Goal: Task Accomplishment & Management: Use online tool/utility

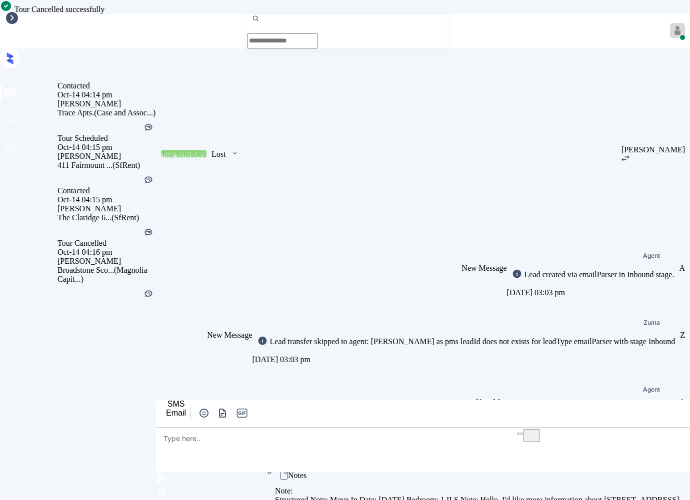
scroll to position [2089, 0]
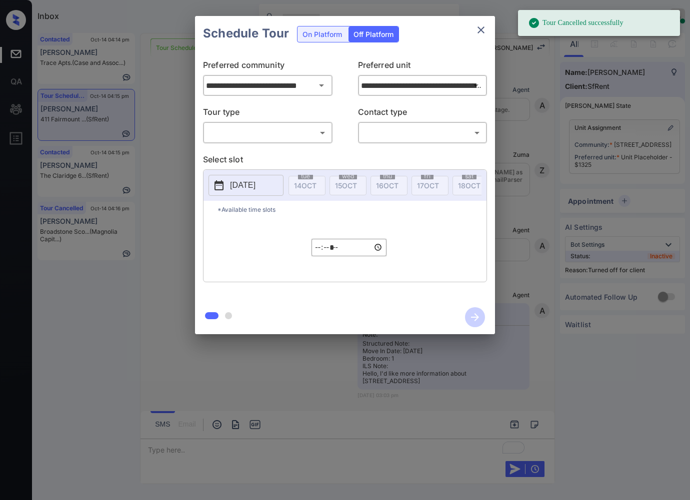
scroll to position [2089, 0]
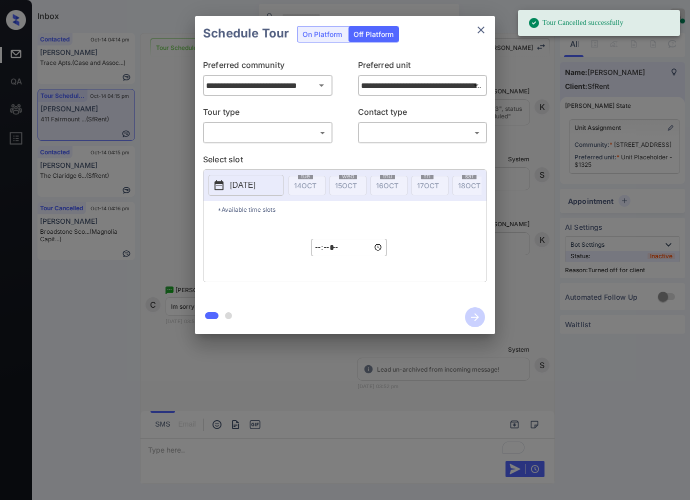
click at [306, 136] on body "Tour Cancelled successfully Inbox Caroline Dacanay Online Set yourself offline …" at bounding box center [345, 250] width 690 height 500
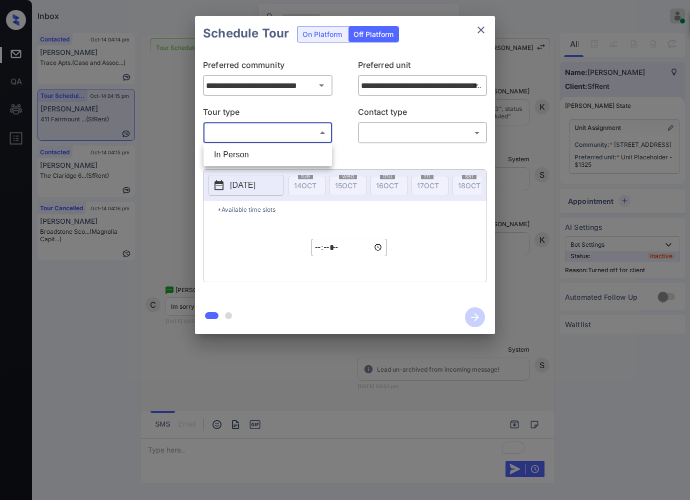
click at [308, 154] on li "In Person" at bounding box center [267, 155] width 123 height 18
type input "********"
click at [407, 138] on body "Inbox Caroline Dacanay Online Set yourself offline Set yourself on break Profil…" at bounding box center [345, 250] width 690 height 500
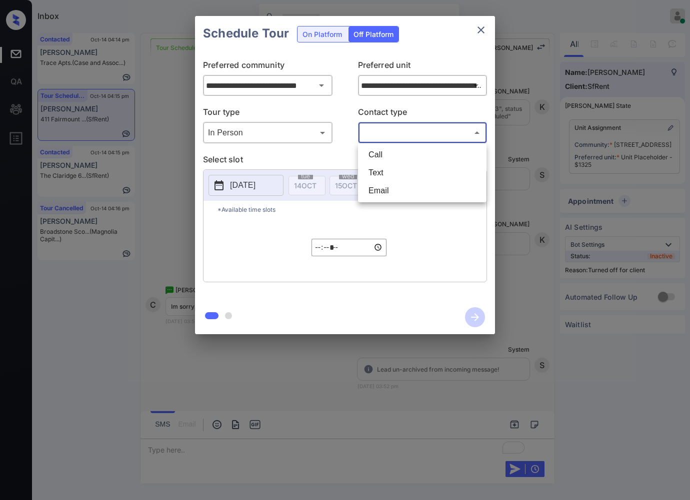
click at [408, 166] on li "Text" at bounding box center [421, 173] width 123 height 18
type input "****"
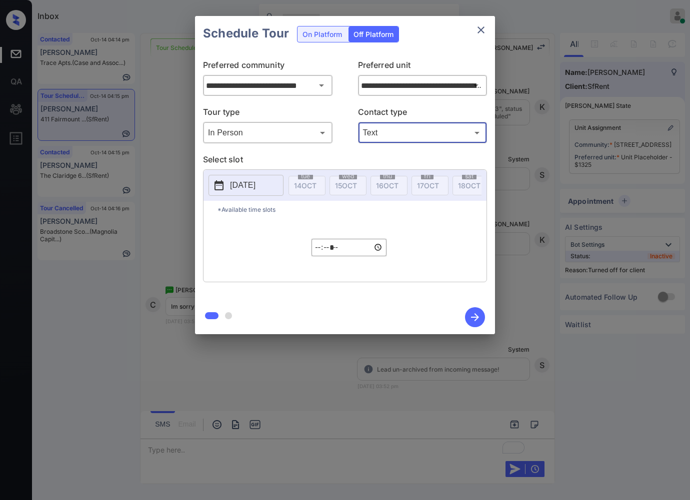
click at [252, 190] on p "2025-10-14" at bounding box center [242, 185] width 25 height 12
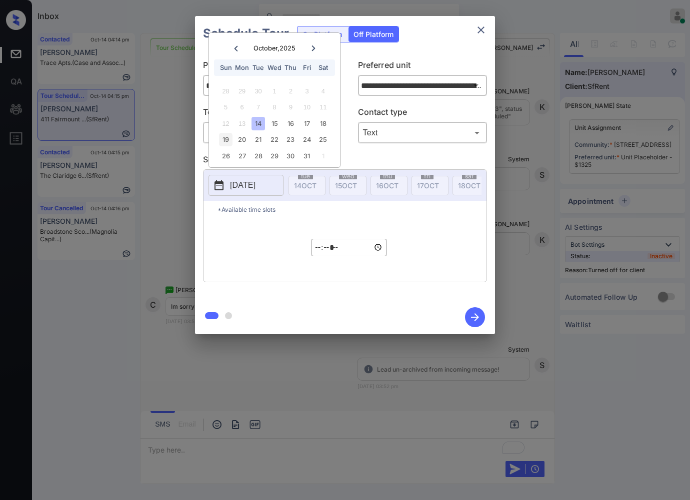
click at [229, 138] on div "19" at bounding box center [225, 139] width 13 height 13
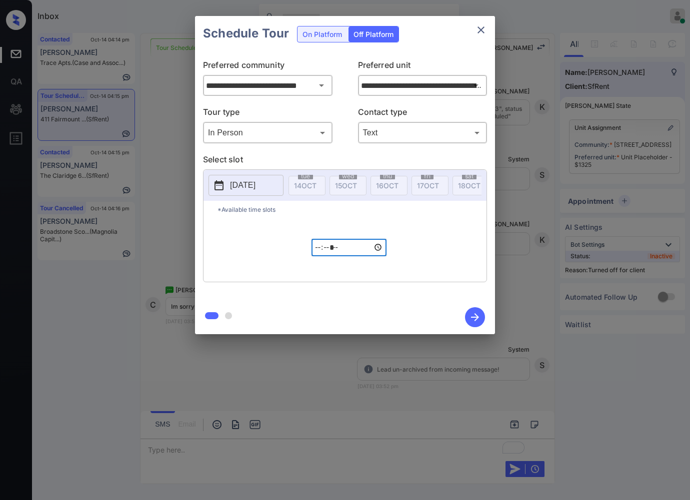
click at [322, 256] on input "*****" at bounding box center [348, 247] width 75 height 17
type input "*****"
click at [474, 318] on icon "button" at bounding box center [475, 317] width 20 height 20
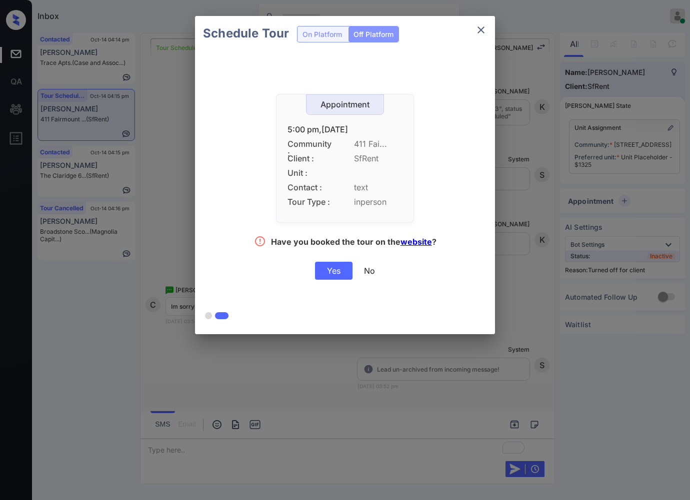
click at [343, 268] on div "Yes" at bounding box center [333, 271] width 37 height 18
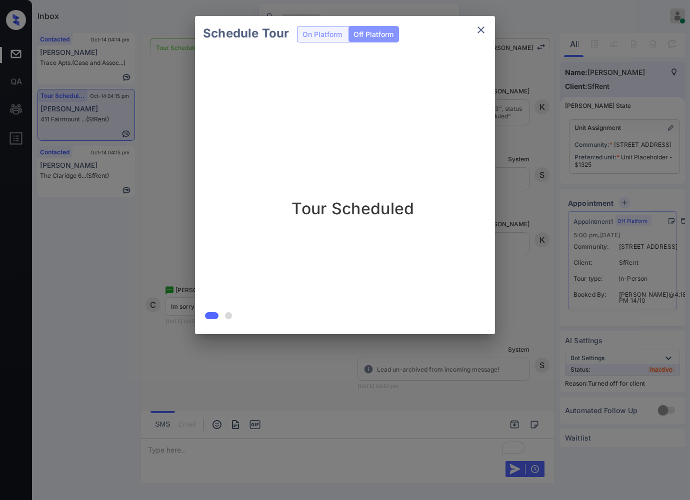
click at [548, 134] on div "Schedule Tour On Platform Off Platform Tour Scheduled" at bounding box center [345, 175] width 690 height 350
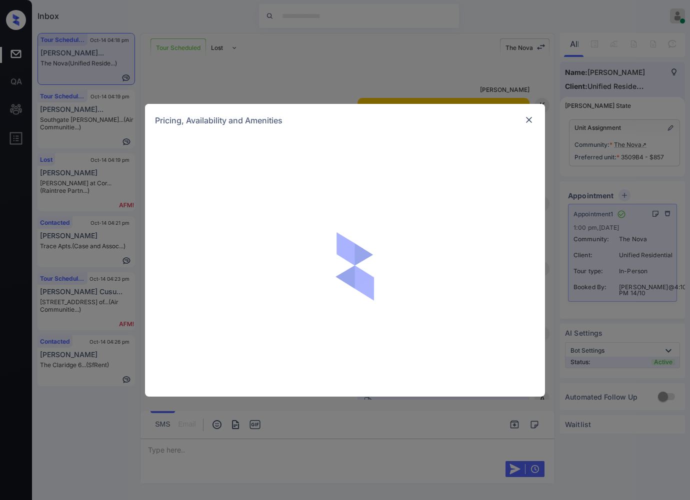
scroll to position [5811, 0]
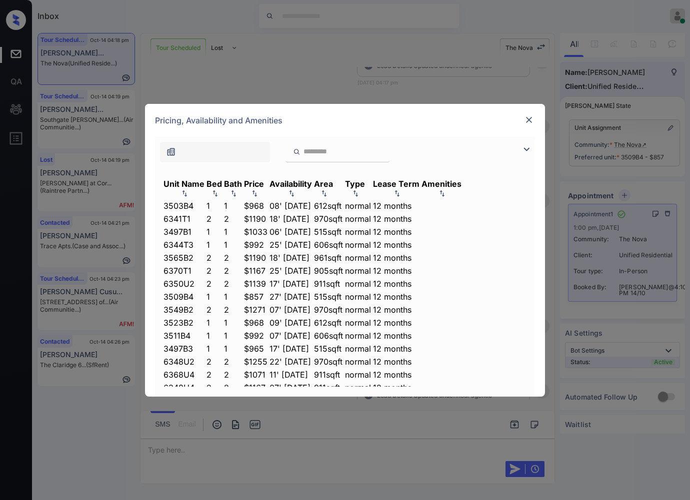
click at [259, 190] on img at bounding box center [254, 193] width 10 height 7
click at [259, 189] on img at bounding box center [254, 192] width 10 height 7
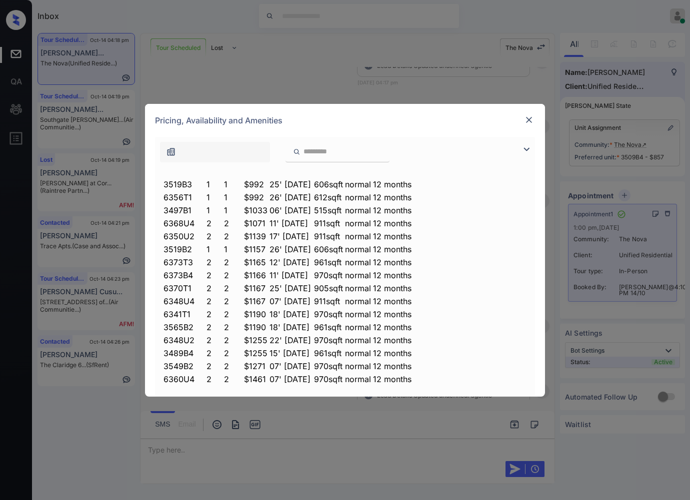
scroll to position [221, 0]
drag, startPoint x: 300, startPoint y: 291, endPoint x: 275, endPoint y: 289, distance: 25.1
click at [275, 309] on tr "6341T1 2 2 $1190 18' Sep 25 970 sqft normal 12 months" at bounding box center [312, 314] width 299 height 11
copy tr "$1190"
click at [268, 309] on td "$1190" at bounding box center [255, 314] width 24 height 11
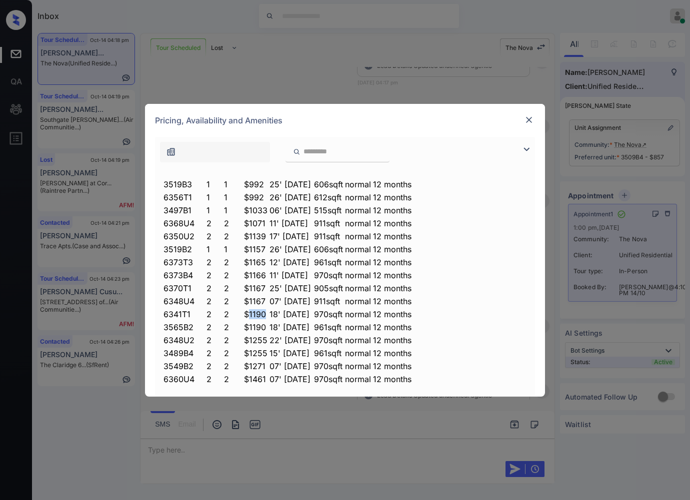
click at [268, 309] on td "$1190" at bounding box center [255, 314] width 24 height 11
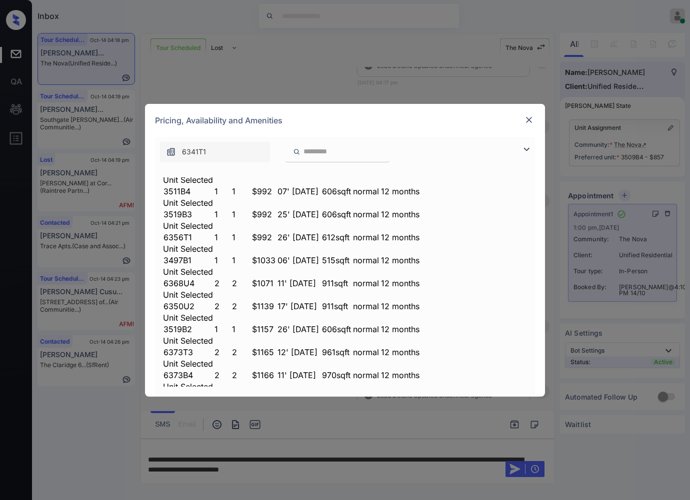
click at [529, 117] on img at bounding box center [529, 120] width 10 height 10
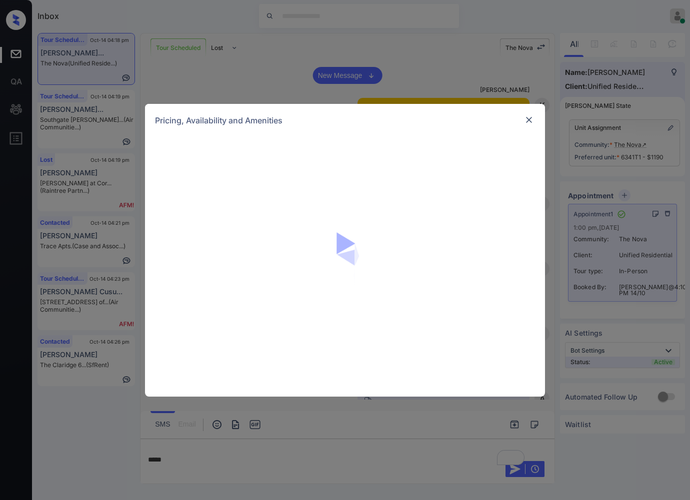
scroll to position [5811, 0]
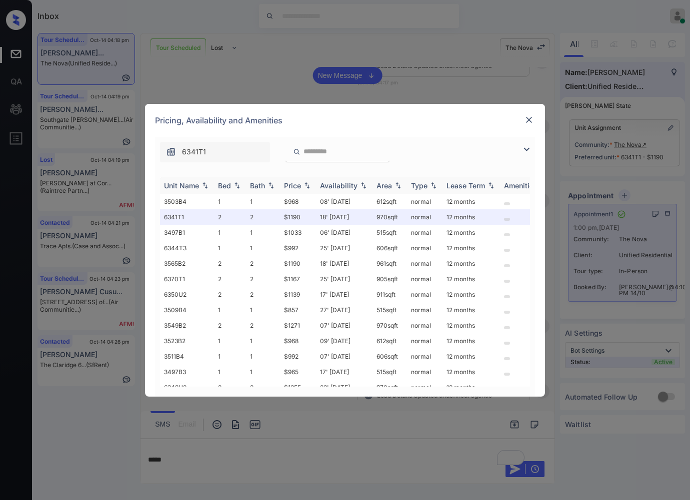
click at [304, 179] on th "Price" at bounding box center [298, 185] width 36 height 16
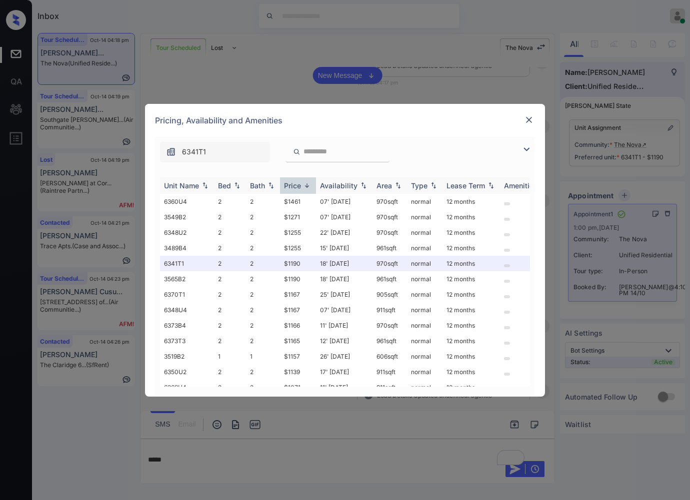
click at [306, 182] on img at bounding box center [307, 185] width 10 height 7
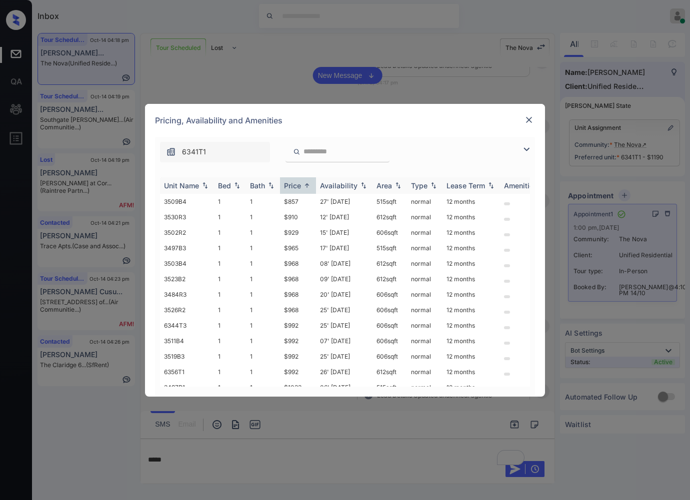
click at [306, 182] on img at bounding box center [307, 185] width 10 height 7
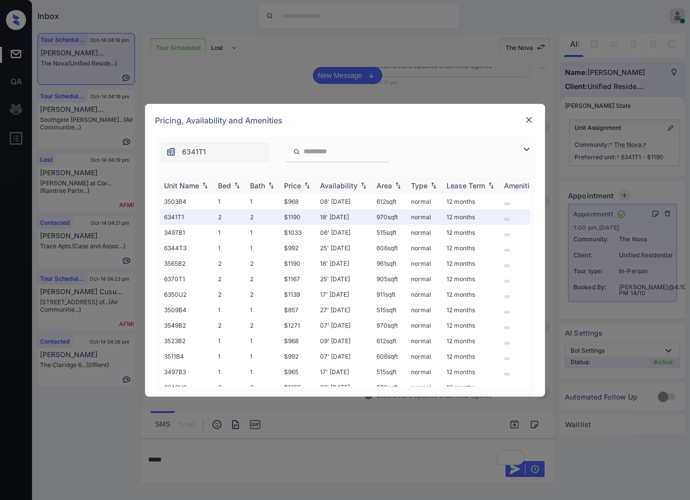
click at [306, 186] on img at bounding box center [307, 185] width 10 height 7
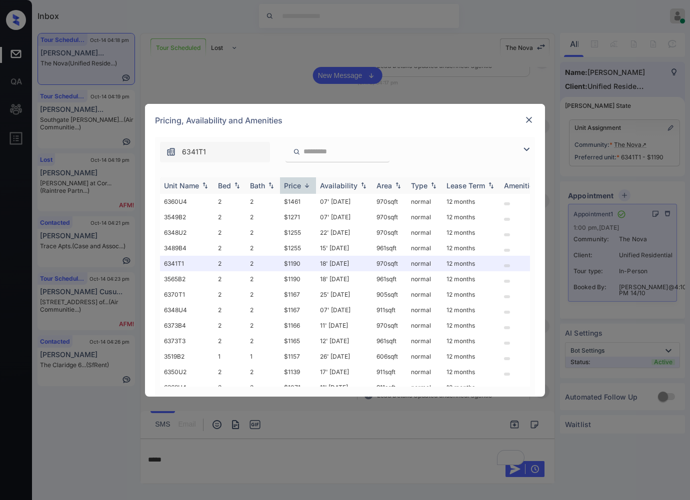
click at [306, 186] on img at bounding box center [307, 185] width 10 height 7
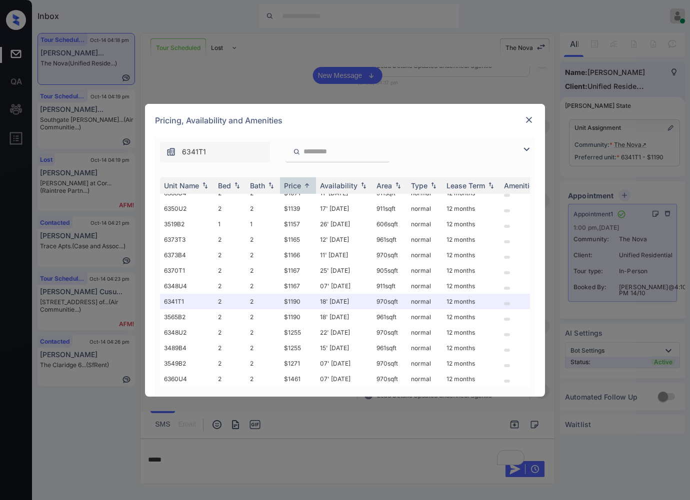
scroll to position [221, 0]
drag, startPoint x: 353, startPoint y: 289, endPoint x: 315, endPoint y: 292, distance: 38.1
click at [315, 294] on tr "6341T1 2 2 $1190 18' Sep 25 970 sqft normal 12 months" at bounding box center [421, 301] width 522 height 15
drag, startPoint x: 406, startPoint y: 290, endPoint x: 365, endPoint y: 291, distance: 41.5
click at [365, 294] on tr "6341T1 2 2 $1190 18' Sep 25 970 sqft normal 12 months" at bounding box center [421, 301] width 522 height 15
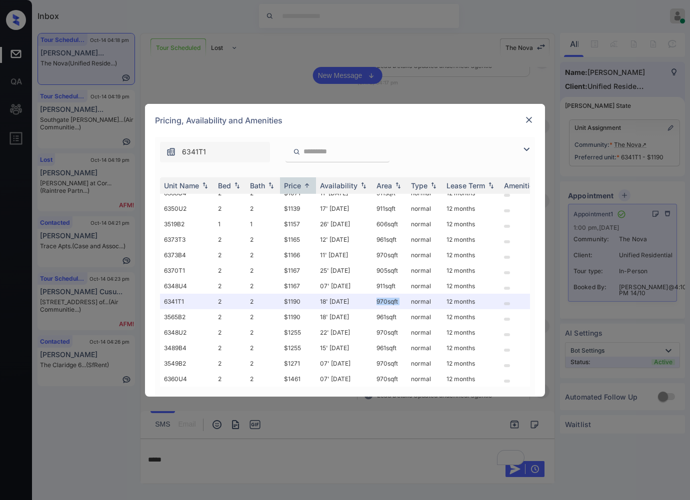
copy tr "970 sqft"
click at [203, 454] on div "**********" at bounding box center [345, 250] width 690 height 500
click at [531, 121] on img at bounding box center [529, 120] width 10 height 10
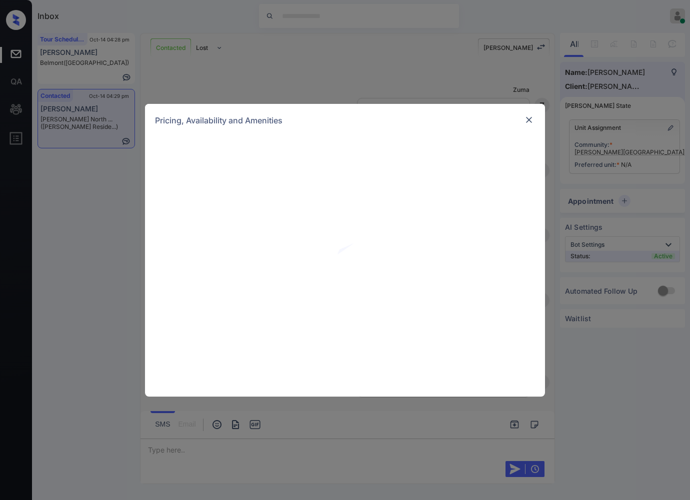
scroll to position [471, 0]
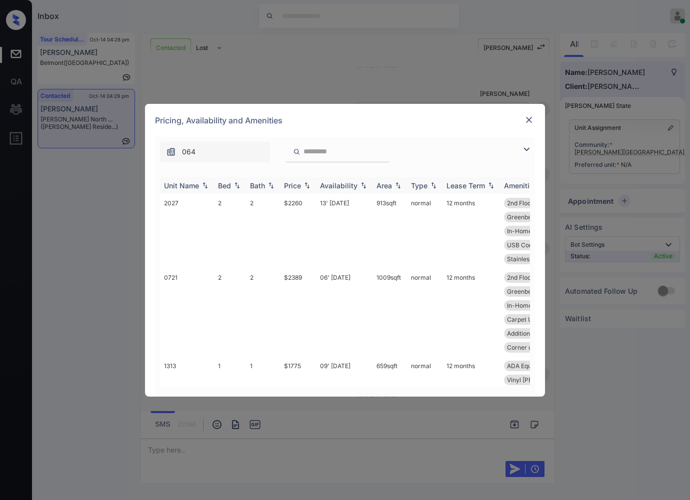
click at [307, 186] on img at bounding box center [307, 185] width 10 height 7
click at [307, 185] on img at bounding box center [307, 185] width 10 height 7
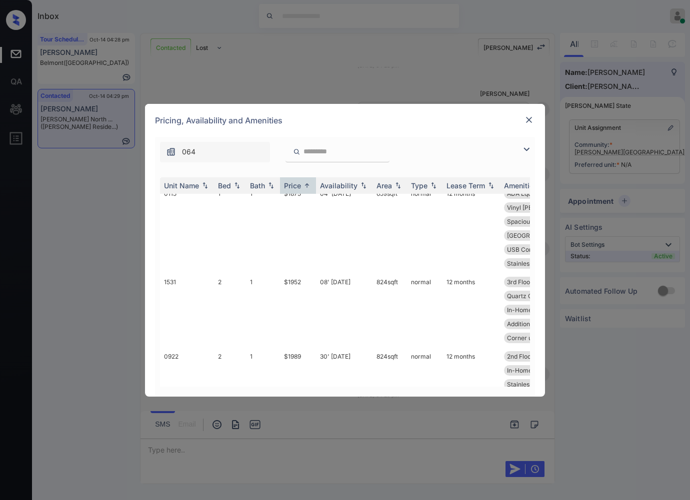
scroll to position [750, 0]
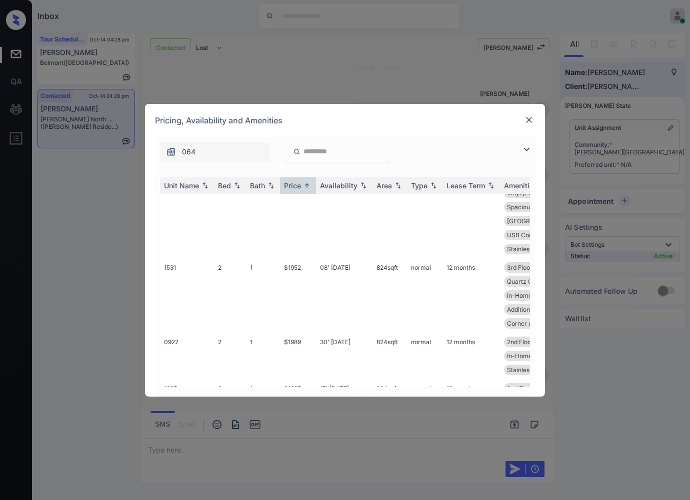
click at [529, 117] on img at bounding box center [529, 120] width 10 height 10
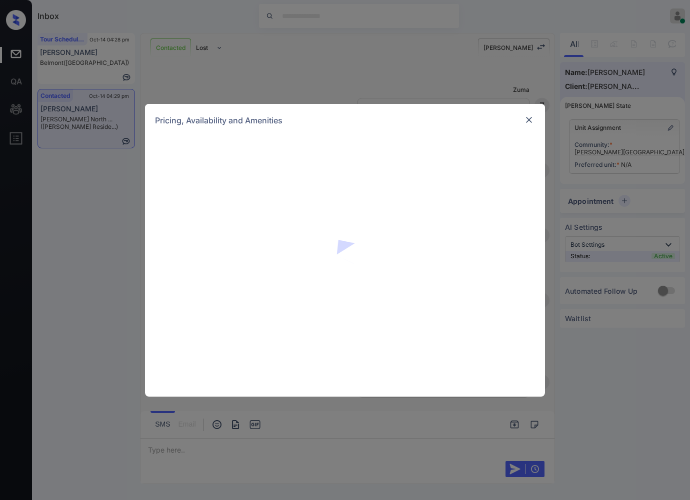
scroll to position [246, 0]
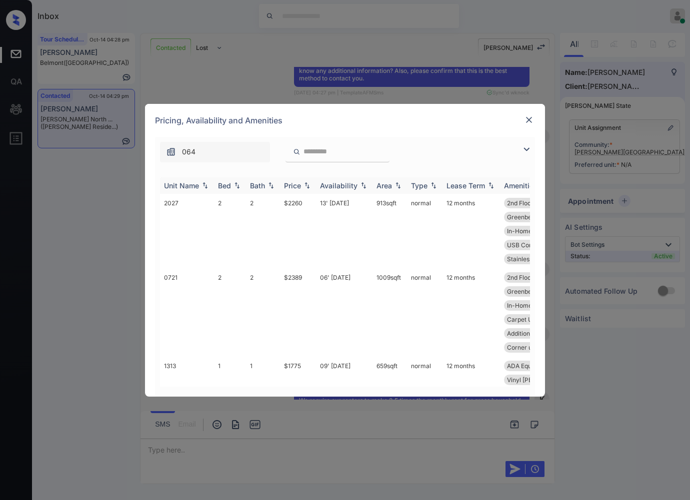
click at [307, 185] on img at bounding box center [307, 185] width 10 height 7
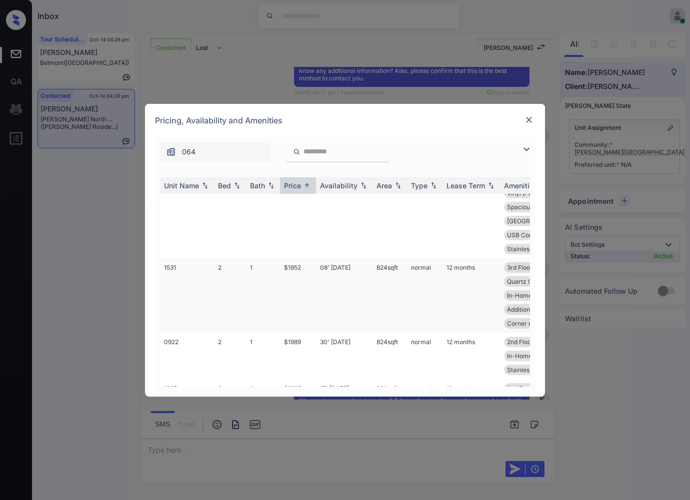
scroll to position [675, 0]
drag, startPoint x: 306, startPoint y: 315, endPoint x: 274, endPoint y: 314, distance: 32.0
click at [274, 333] on tr "1531 2 1 $1952 08' Sep 25 824 sqft normal 12 months 3rd Floor Vinyl Plank Flo..…" at bounding box center [421, 370] width 522 height 74
copy tr "$1952"
click at [292, 333] on td "$1952" at bounding box center [298, 370] width 36 height 74
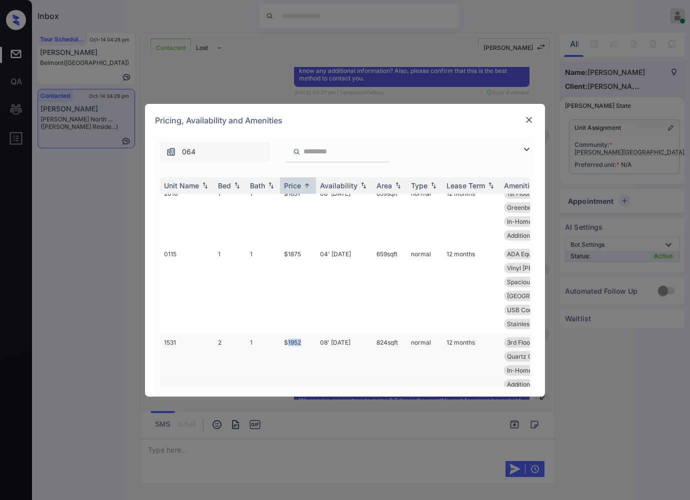
click at [292, 333] on td "$1952" at bounding box center [298, 370] width 36 height 74
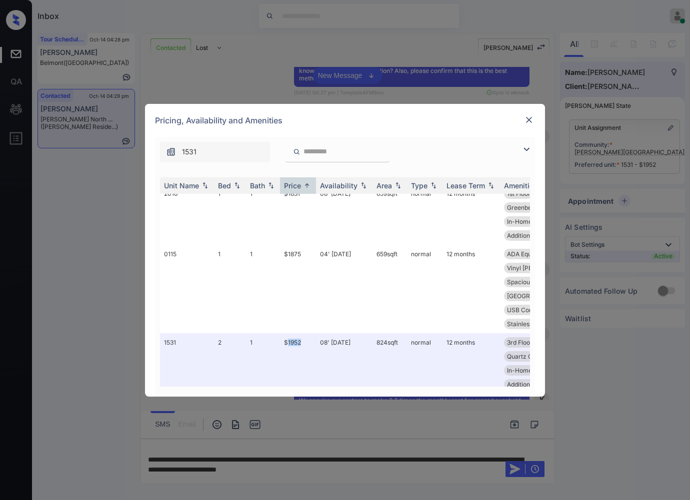
click at [527, 115] on img at bounding box center [529, 120] width 10 height 10
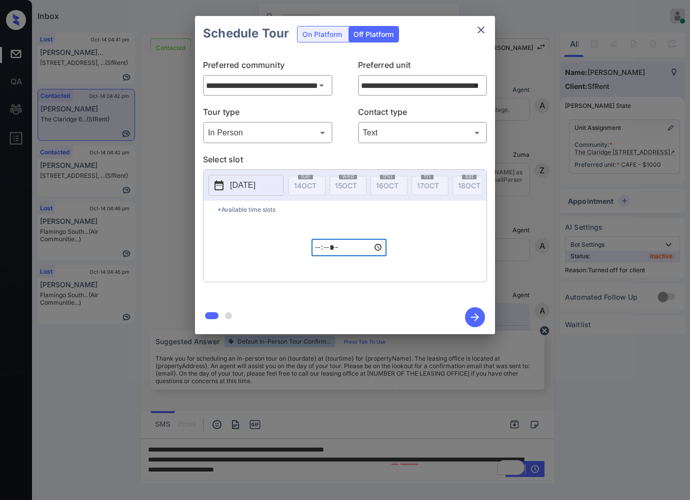
scroll to position [2554, 0]
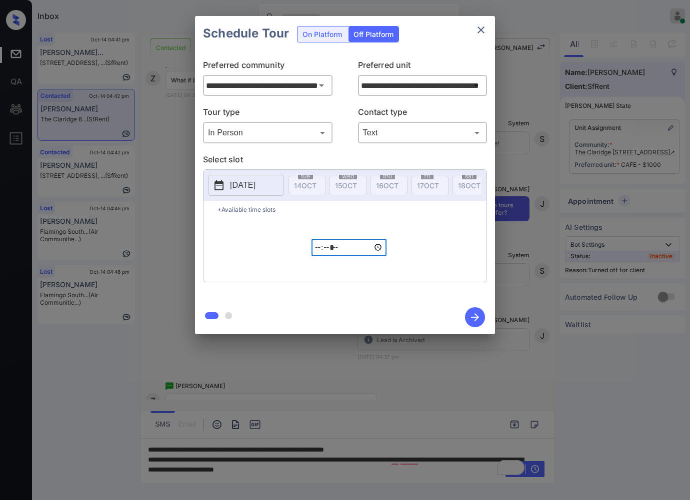
type input "*****"
click at [479, 321] on icon "button" at bounding box center [475, 317] width 20 height 20
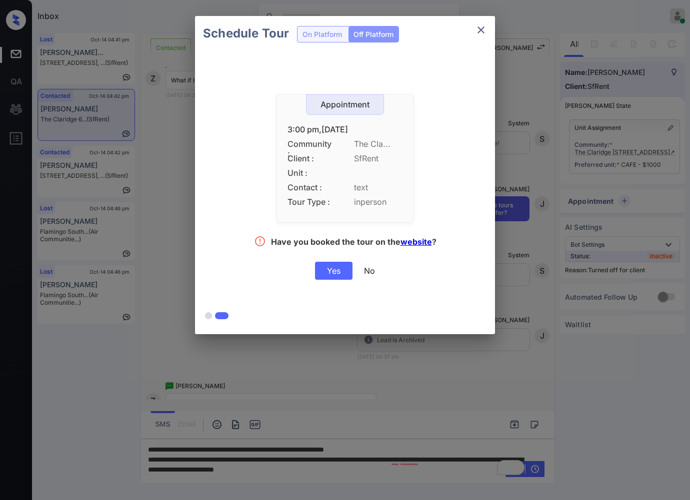
click at [345, 277] on div "Yes" at bounding box center [333, 271] width 37 height 18
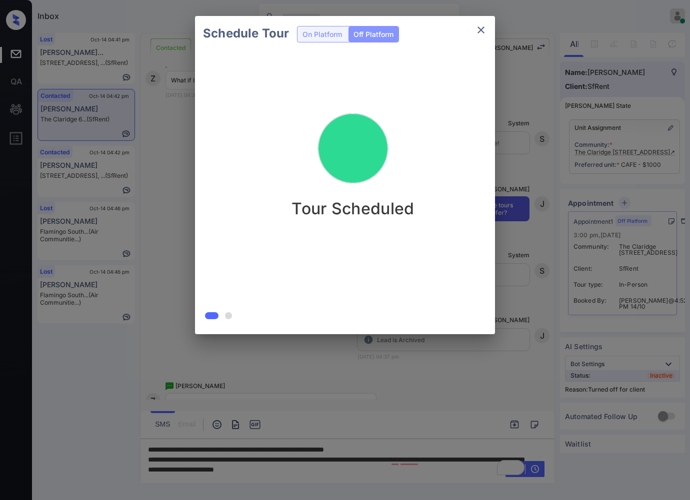
click at [152, 231] on div "Schedule Tour On Platform Off Platform Tour Scheduled" at bounding box center [345, 175] width 690 height 350
